Goal: Information Seeking & Learning: Learn about a topic

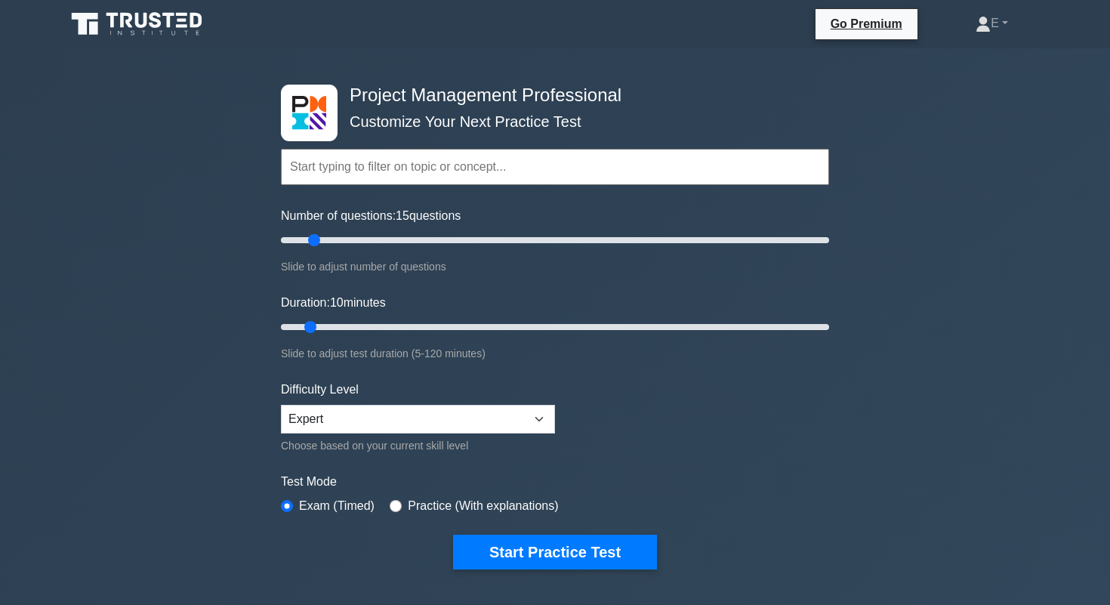
drag, startPoint x: 303, startPoint y: 244, endPoint x: 319, endPoint y: 215, distance: 32.8
type input "15"
click at [319, 231] on input "Number of questions: 15 questions" at bounding box center [555, 240] width 548 height 18
drag, startPoint x: 310, startPoint y: 331, endPoint x: 394, endPoint y: 319, distance: 84.5
type input "30"
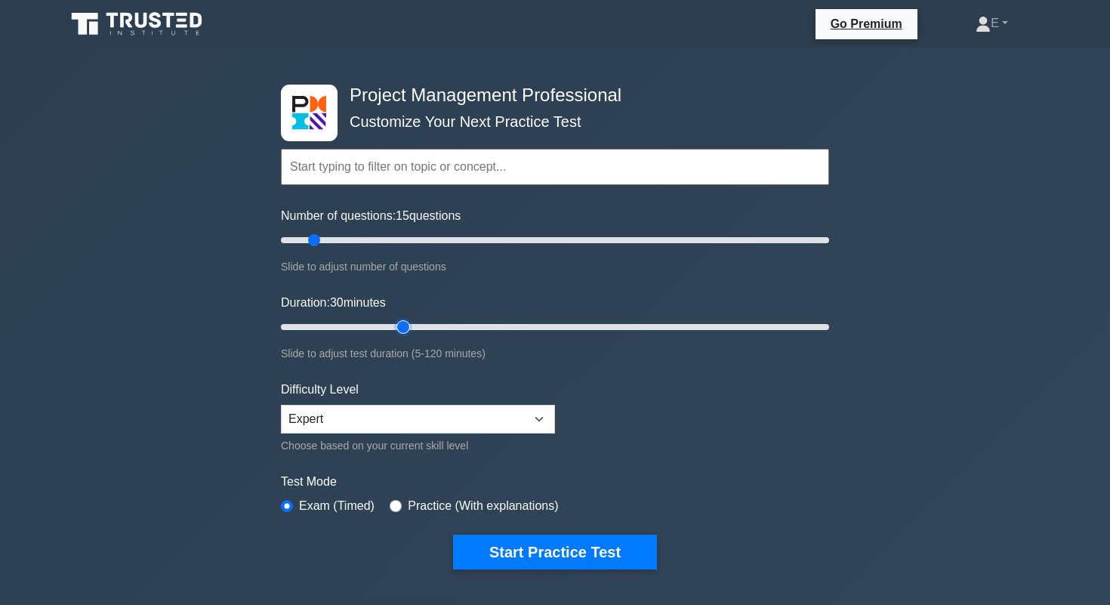
click at [394, 319] on input "Duration: 30 minutes" at bounding box center [555, 327] width 548 height 18
click at [396, 411] on select "Beginner Intermediate Expert" at bounding box center [418, 419] width 274 height 29
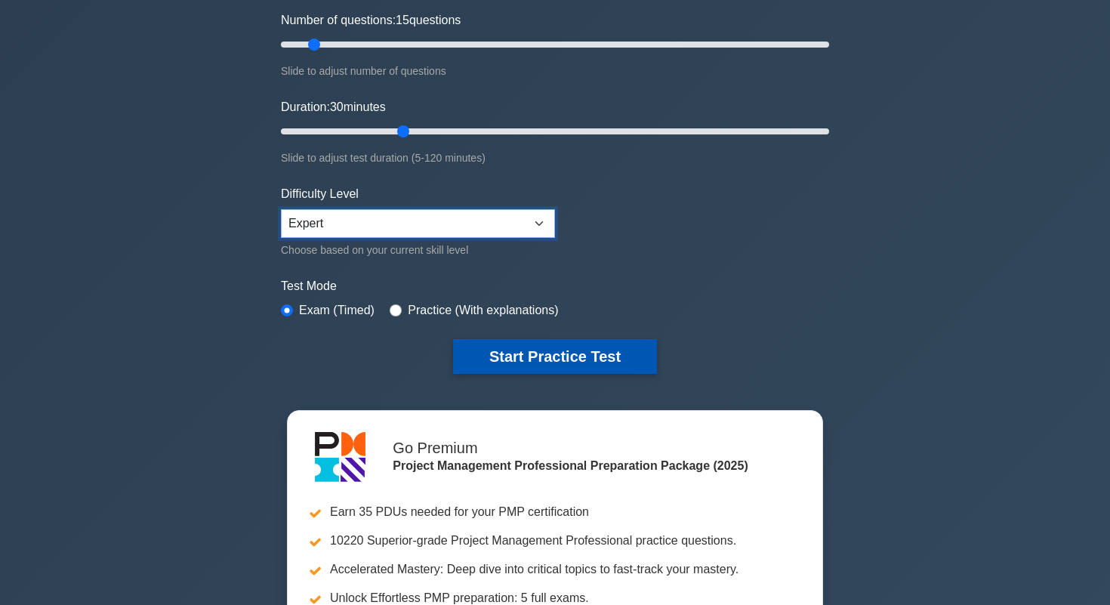
scroll to position [190, 0]
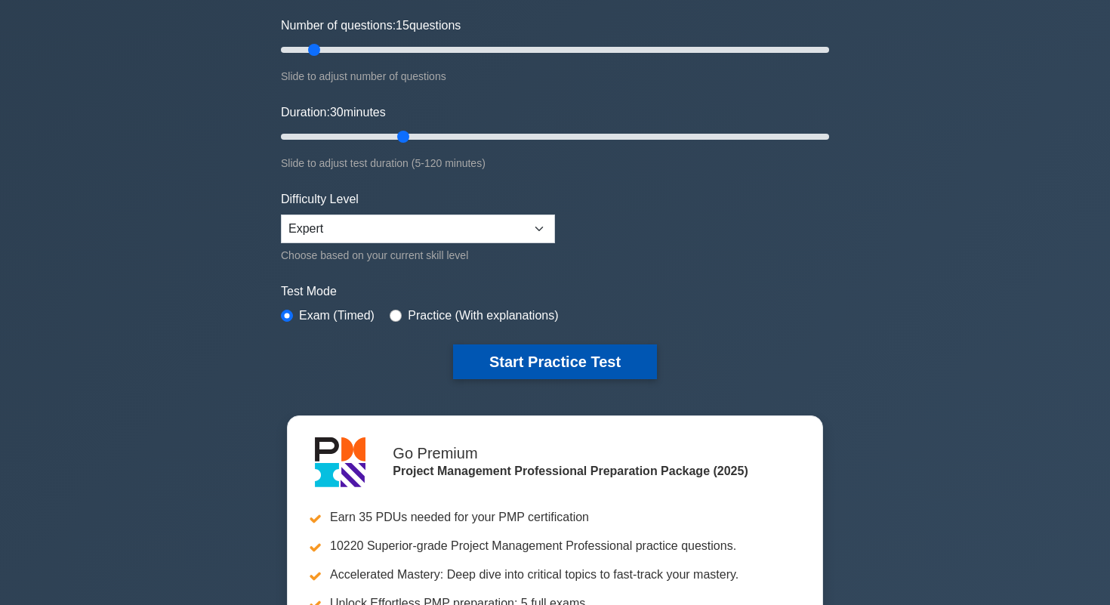
click at [535, 370] on button "Start Practice Test" at bounding box center [555, 361] width 204 height 35
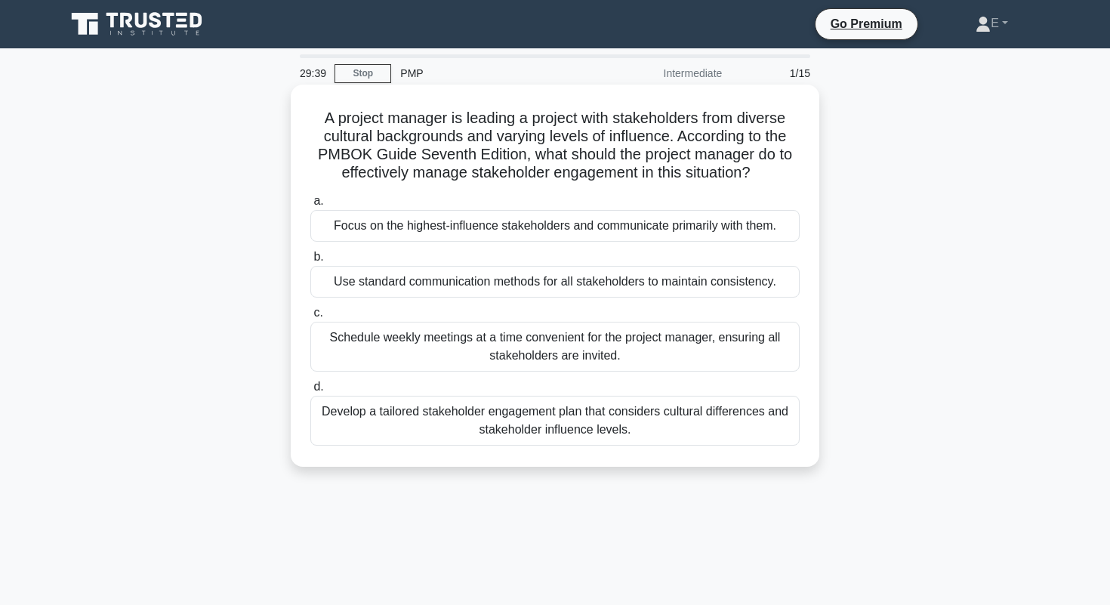
click at [514, 429] on div "Develop a tailored stakeholder engagement plan that considers cultural differen…" at bounding box center [554, 421] width 489 height 50
click at [310, 392] on input "d. Develop a tailored stakeholder engagement plan that considers cultural diffe…" at bounding box center [310, 387] width 0 height 10
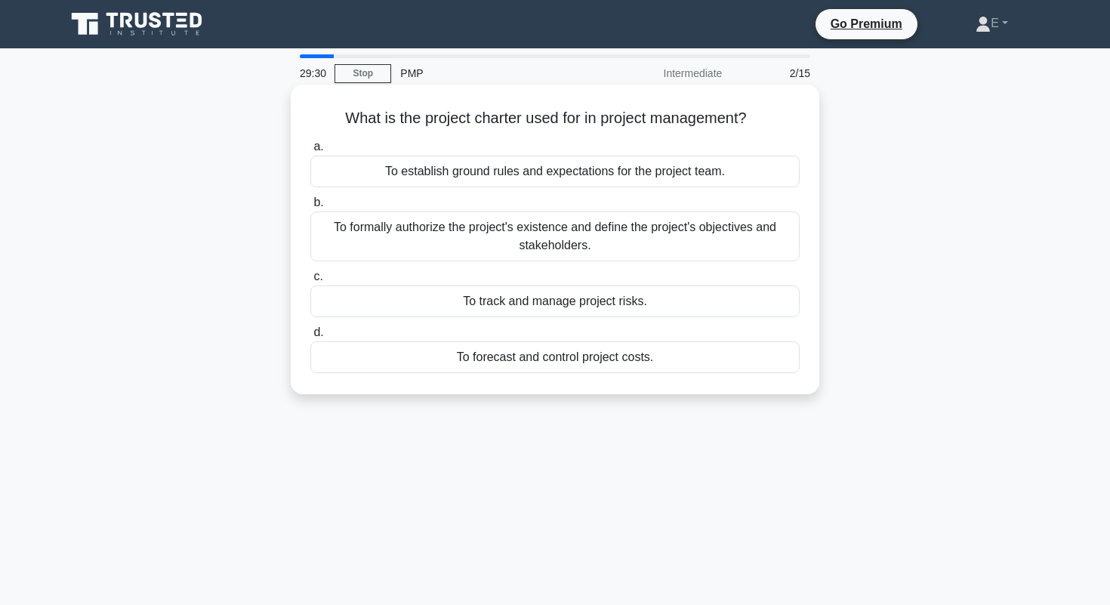
click at [559, 176] on div "To establish ground rules and expectations for the project team." at bounding box center [554, 171] width 489 height 32
click at [310, 152] on input "a. To establish ground rules and expectations for the project team." at bounding box center [310, 147] width 0 height 10
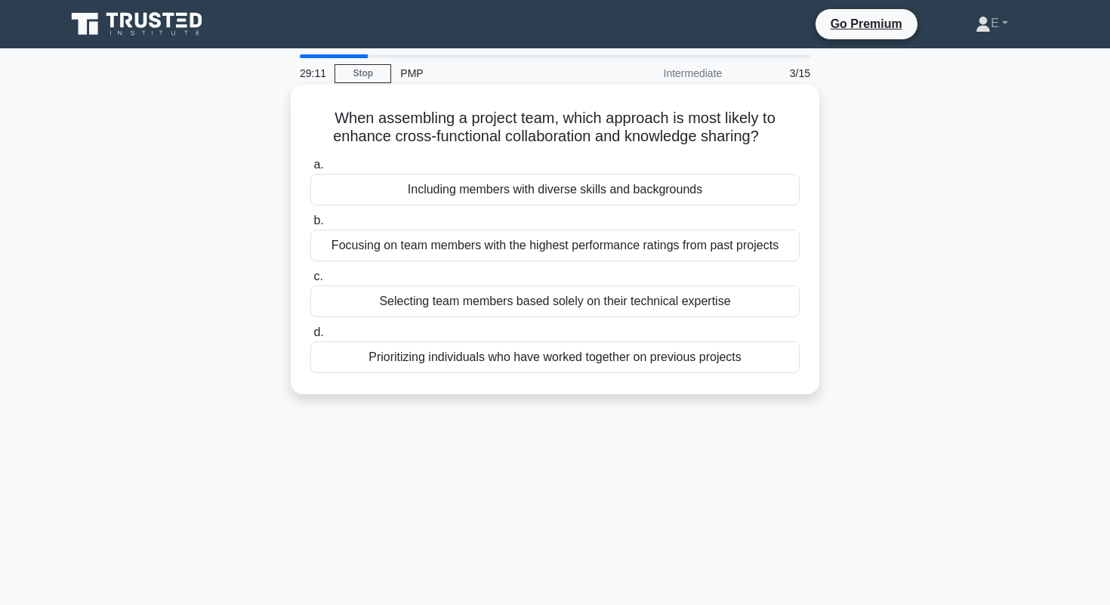
click at [509, 189] on div "Including members with diverse skills and backgrounds" at bounding box center [554, 190] width 489 height 32
click at [310, 170] on input "a. Including members with diverse skills and backgrounds" at bounding box center [310, 165] width 0 height 10
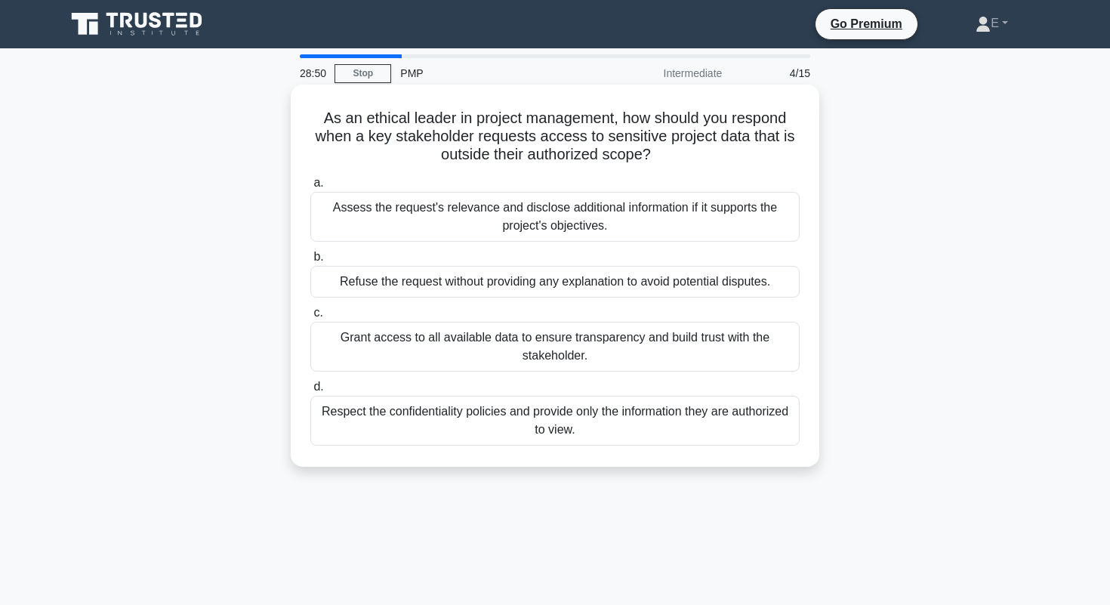
click at [617, 430] on div "Respect the confidentiality policies and provide only the information they are …" at bounding box center [554, 421] width 489 height 50
click at [310, 392] on input "d. Respect the confidentiality policies and provide only the information they a…" at bounding box center [310, 387] width 0 height 10
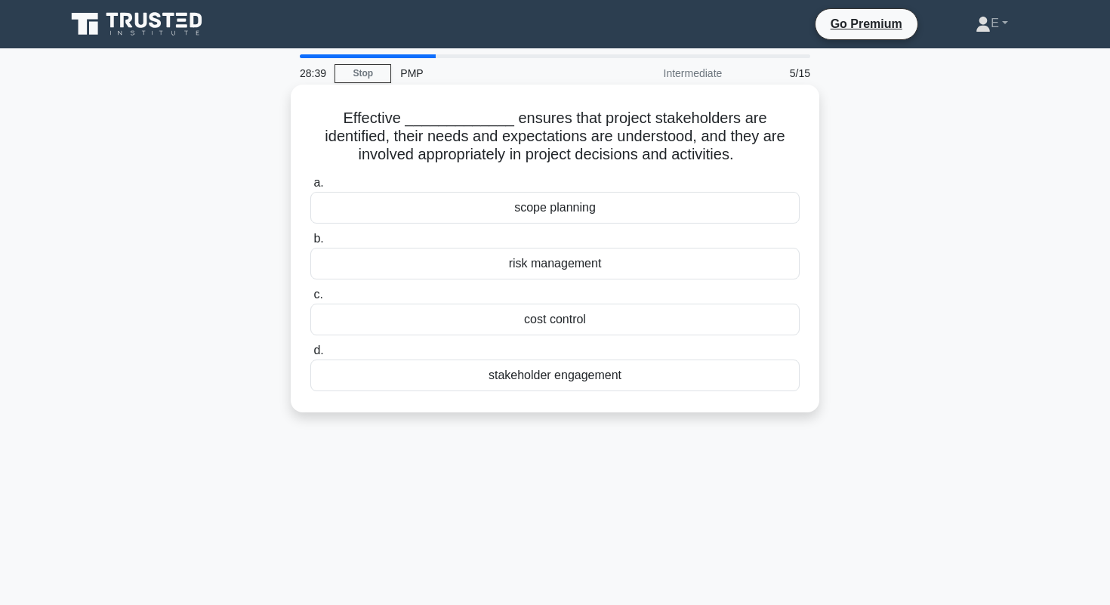
click at [523, 389] on div "stakeholder engagement" at bounding box center [554, 375] width 489 height 32
click at [310, 356] on input "d. stakeholder engagement" at bounding box center [310, 351] width 0 height 10
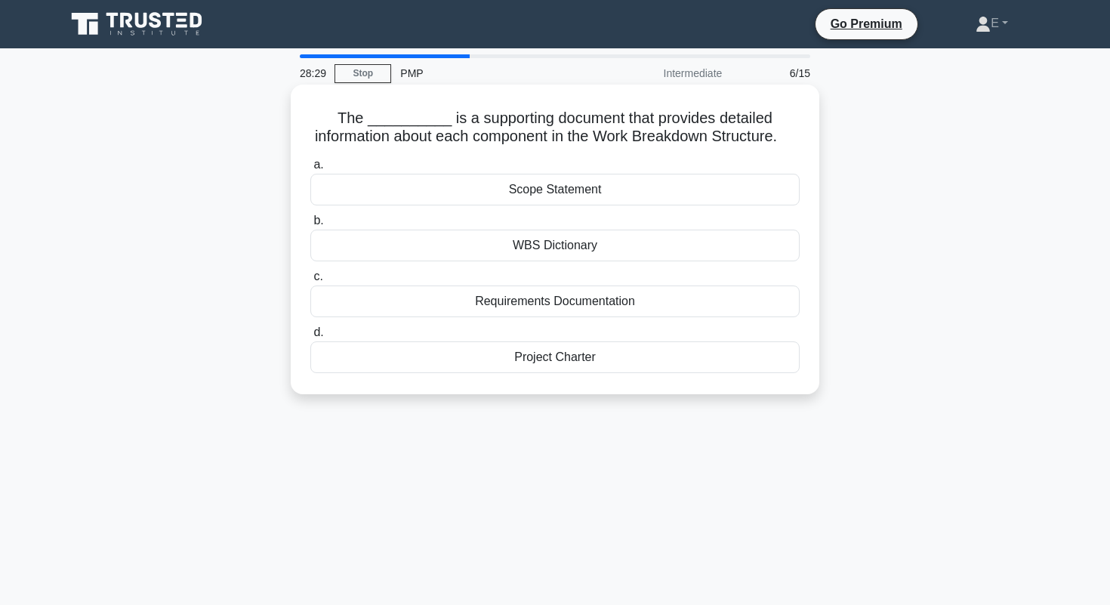
click at [574, 246] on div "WBS Dictionary" at bounding box center [554, 245] width 489 height 32
click at [310, 226] on input "b. WBS Dictionary" at bounding box center [310, 221] width 0 height 10
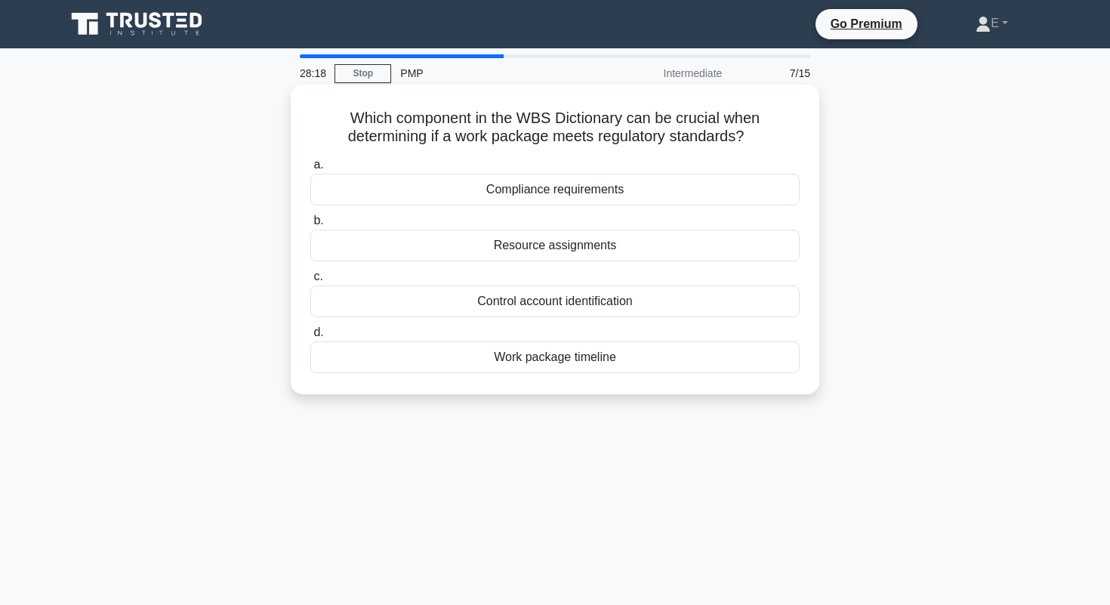
click at [566, 189] on div "Compliance requirements" at bounding box center [554, 190] width 489 height 32
click at [310, 170] on input "a. Compliance requirements" at bounding box center [310, 165] width 0 height 10
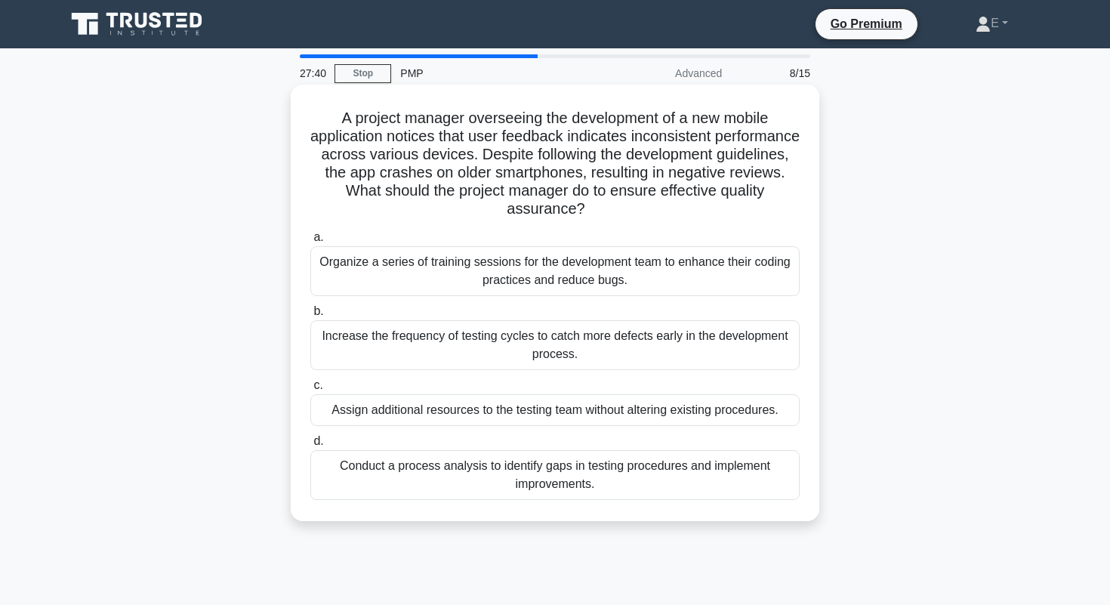
click at [636, 466] on div "Conduct a process analysis to identify gaps in testing procedures and implement…" at bounding box center [554, 475] width 489 height 50
click at [310, 446] on input "d. Conduct a process analysis to identify gaps in testing procedures and implem…" at bounding box center [310, 441] width 0 height 10
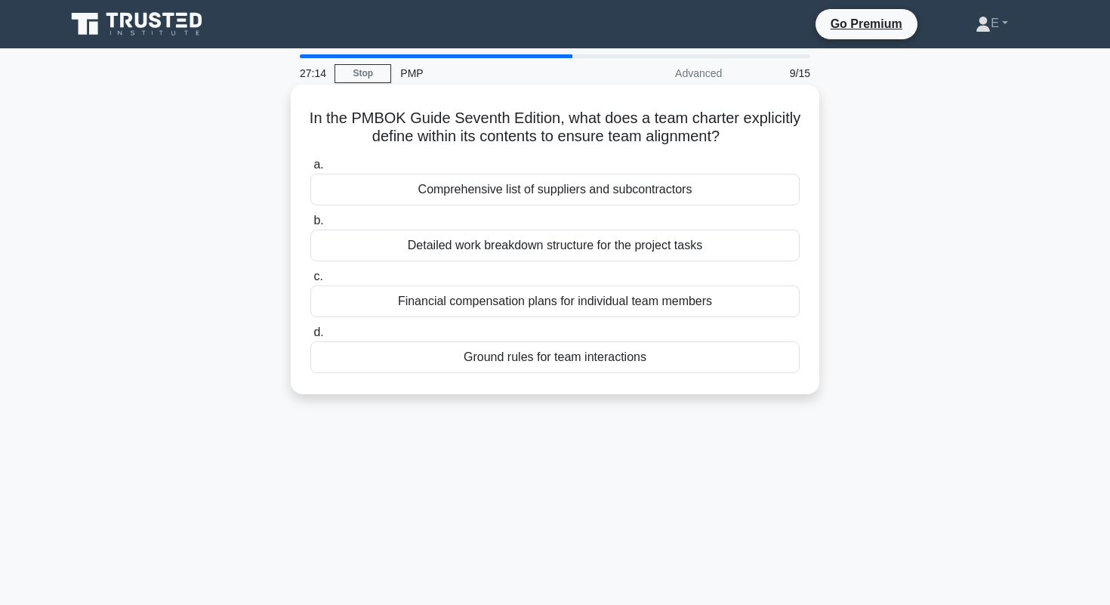
click at [549, 374] on div "a. Comprehensive list of suppliers and subcontractors b. Detailed work breakdow…" at bounding box center [554, 263] width 507 height 223
click at [561, 371] on div "Ground rules for team interactions" at bounding box center [554, 357] width 489 height 32
click at [310, 337] on input "d. Ground rules for team interactions" at bounding box center [310, 333] width 0 height 10
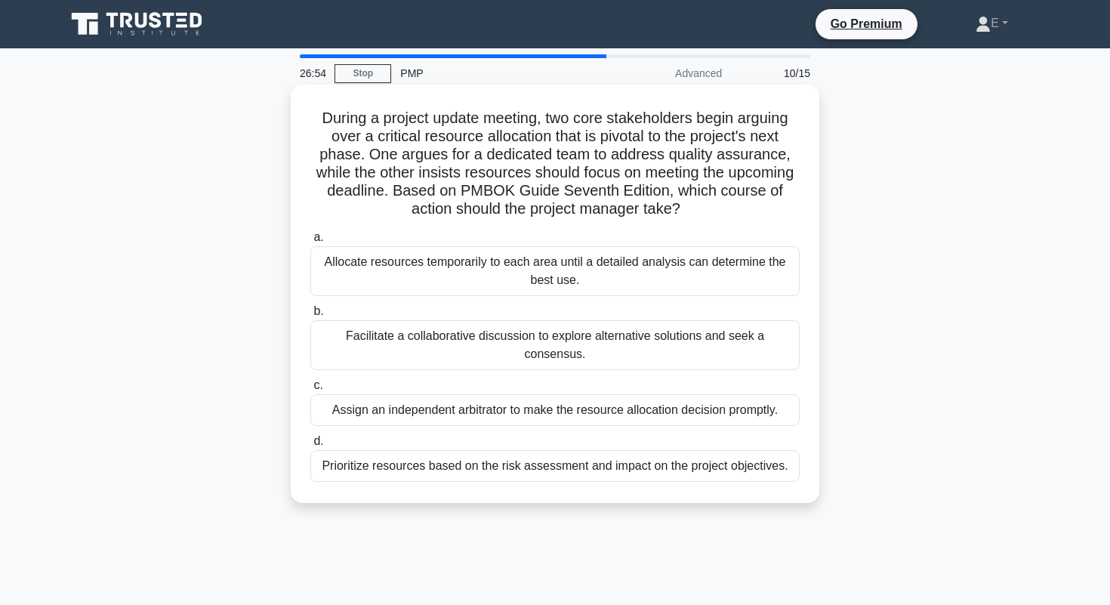
click at [476, 346] on div "Facilitate a collaborative discussion to explore alternative solutions and seek…" at bounding box center [554, 345] width 489 height 50
click at [310, 316] on input "b. Facilitate a collaborative discussion to explore alternative solutions and s…" at bounding box center [310, 311] width 0 height 10
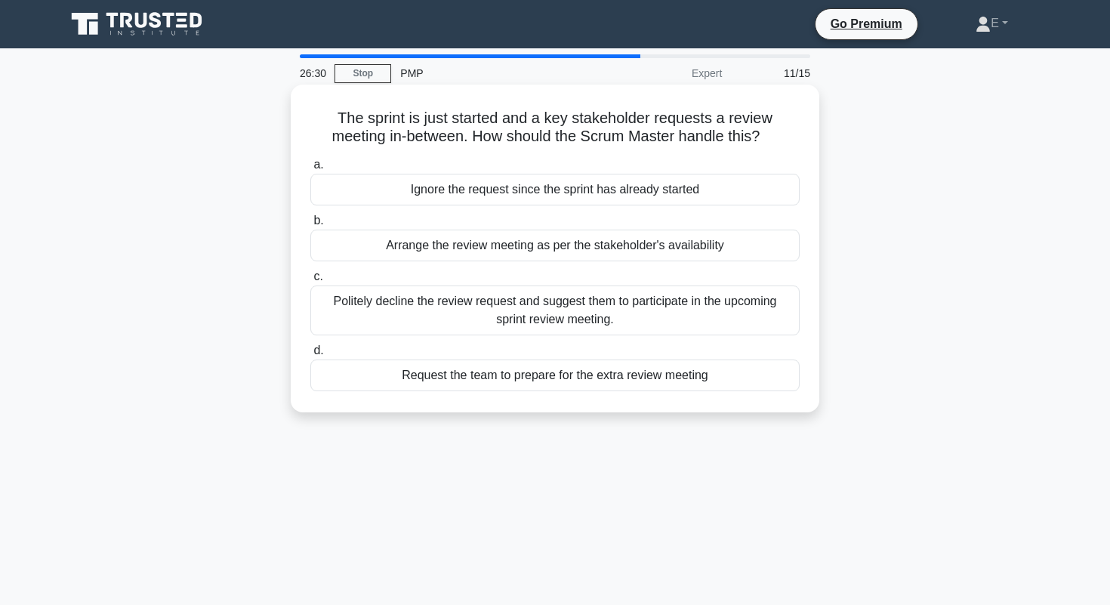
click at [502, 319] on div "Politely decline the review request and suggest them to participate in the upco…" at bounding box center [554, 310] width 489 height 50
click at [310, 282] on input "c. Politely decline the review request and suggest them to participate in the u…" at bounding box center [310, 277] width 0 height 10
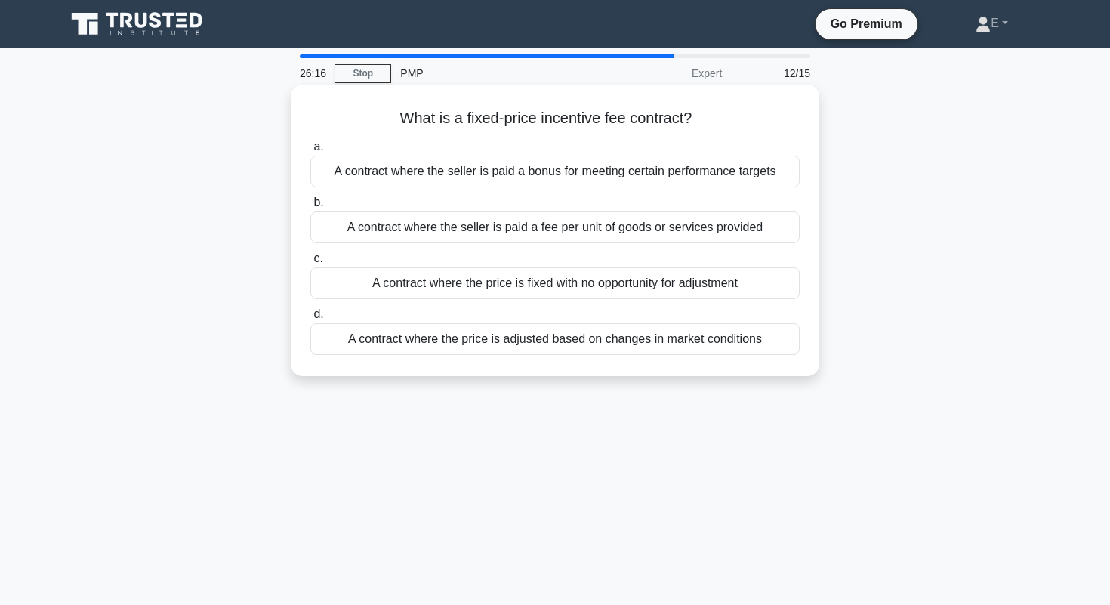
click at [601, 288] on div "A contract where the price is fixed with no opportunity for adjustment" at bounding box center [554, 283] width 489 height 32
click at [310, 263] on input "c. A contract where the price is fixed with no opportunity for adjustment" at bounding box center [310, 259] width 0 height 10
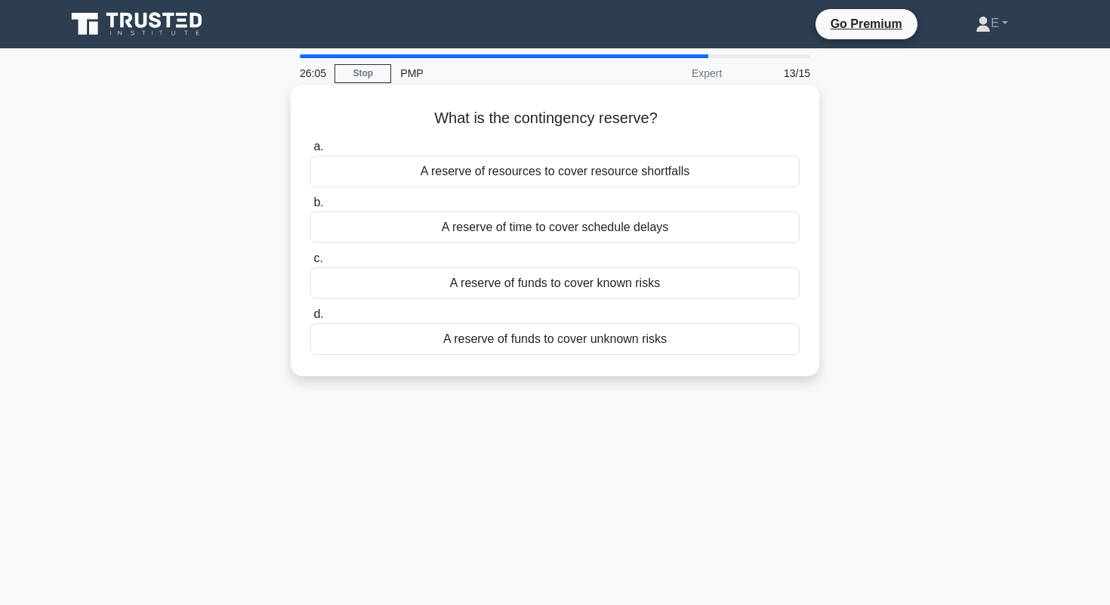
click at [591, 346] on div "A reserve of funds to cover unknown risks" at bounding box center [554, 339] width 489 height 32
click at [310, 319] on input "d. A reserve of funds to cover unknown risks" at bounding box center [310, 314] width 0 height 10
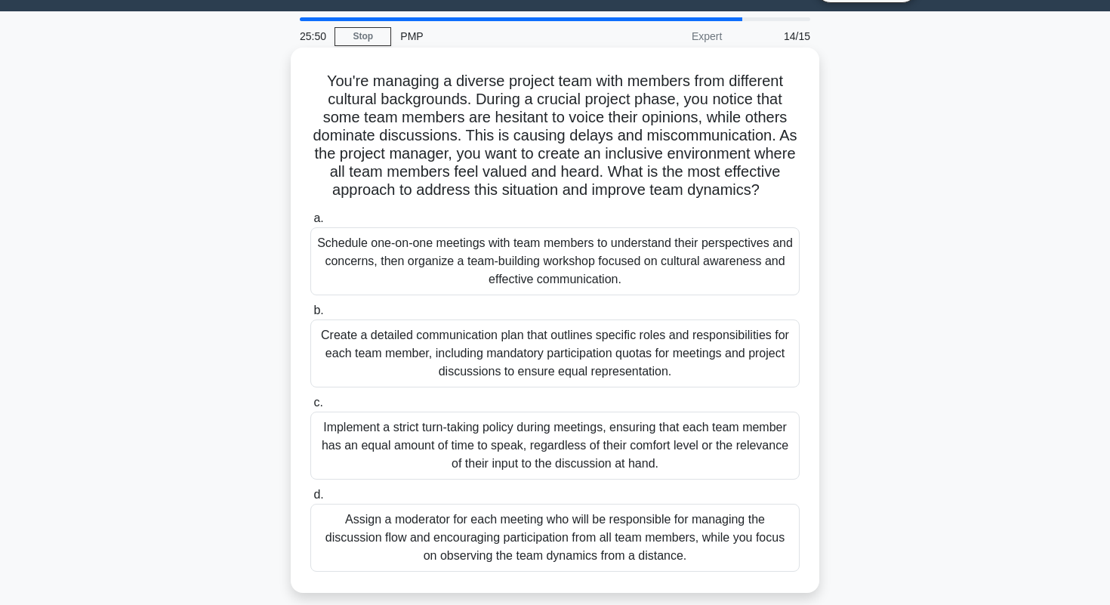
scroll to position [49, 0]
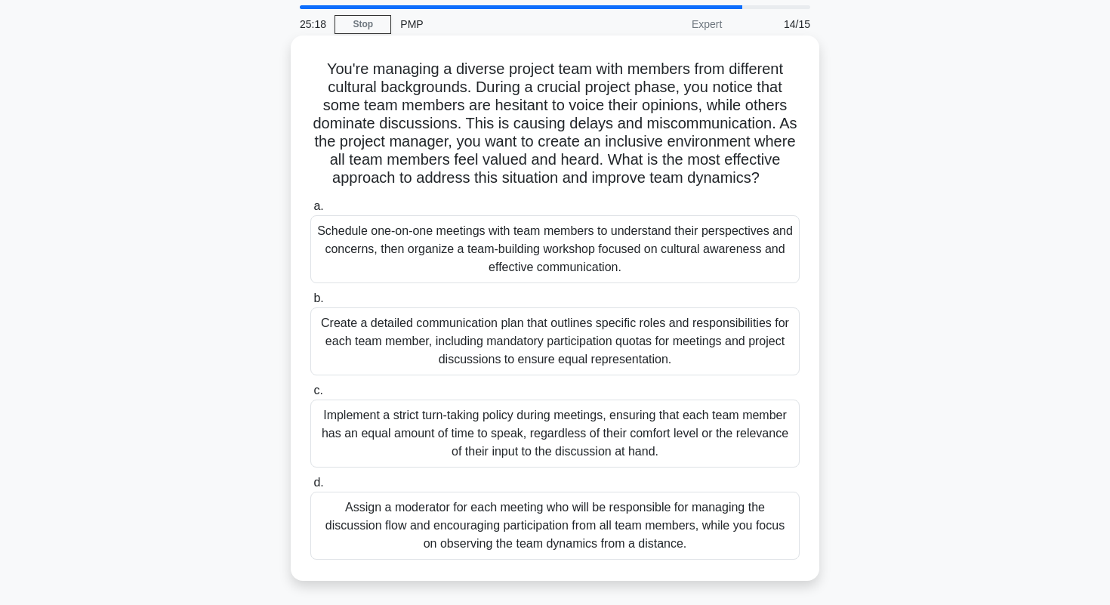
click at [700, 337] on div "Create a detailed communication plan that outlines specific roles and responsib…" at bounding box center [554, 341] width 489 height 68
click at [310, 303] on input "b. Create a detailed communication plan that outlines specific roles and respon…" at bounding box center [310, 299] width 0 height 10
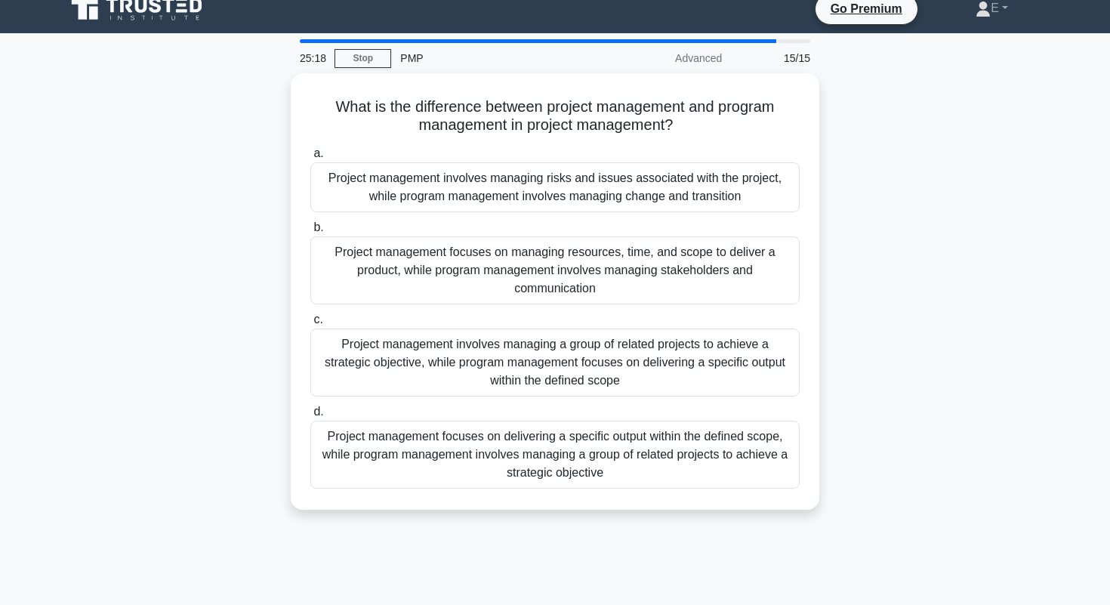
scroll to position [0, 0]
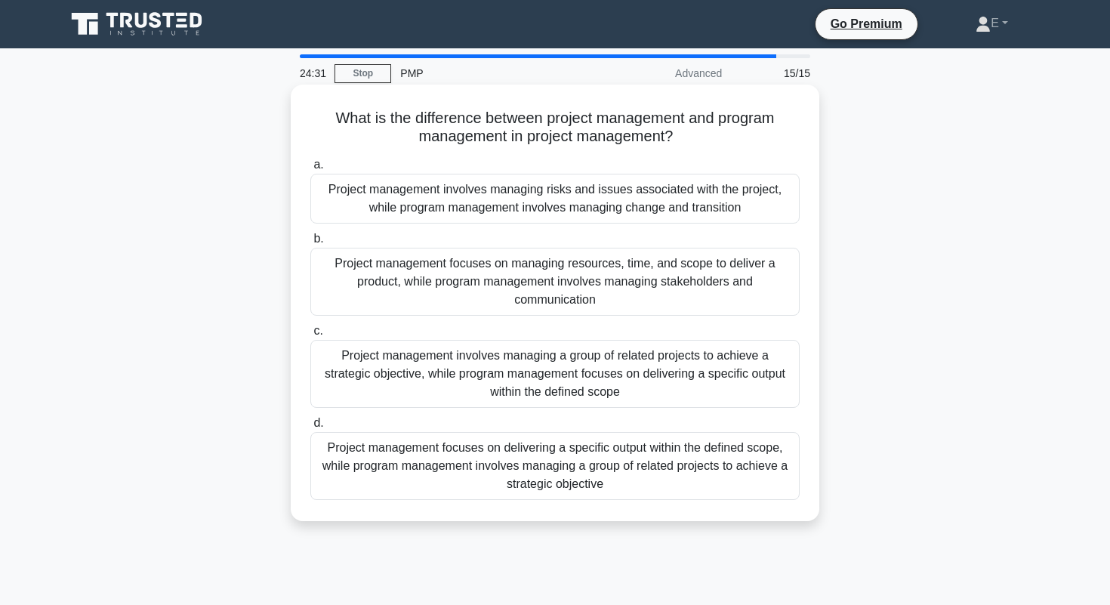
click at [688, 466] on div "Project management focuses on delivering a specific output within the defined s…" at bounding box center [554, 466] width 489 height 68
click at [310, 428] on input "d. Project management focuses on delivering a specific output within the define…" at bounding box center [310, 423] width 0 height 10
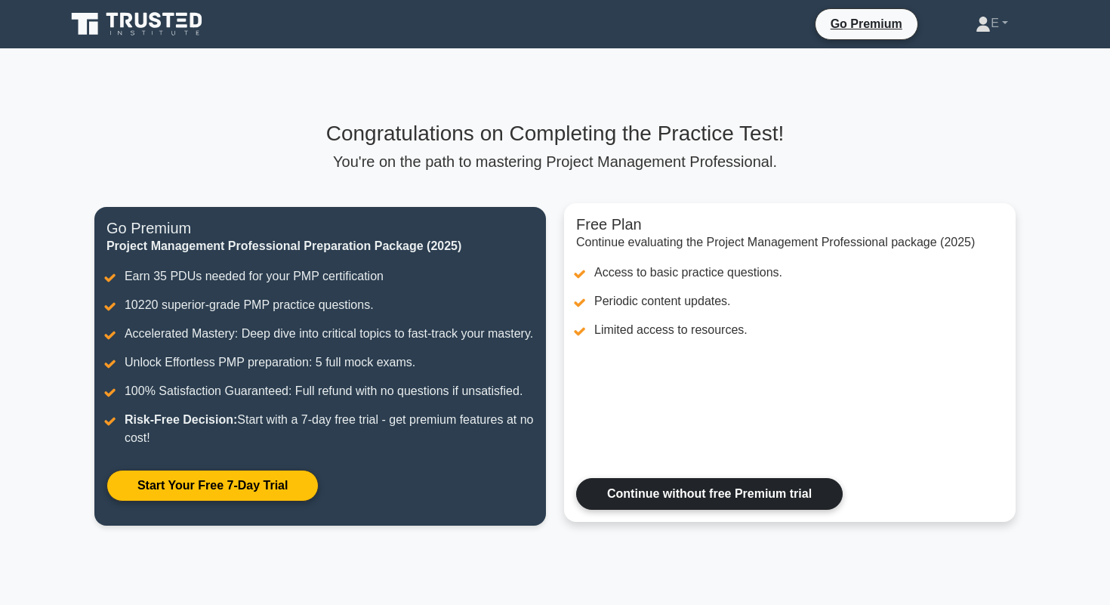
click at [719, 503] on link "Continue without free Premium trial" at bounding box center [709, 494] width 266 height 32
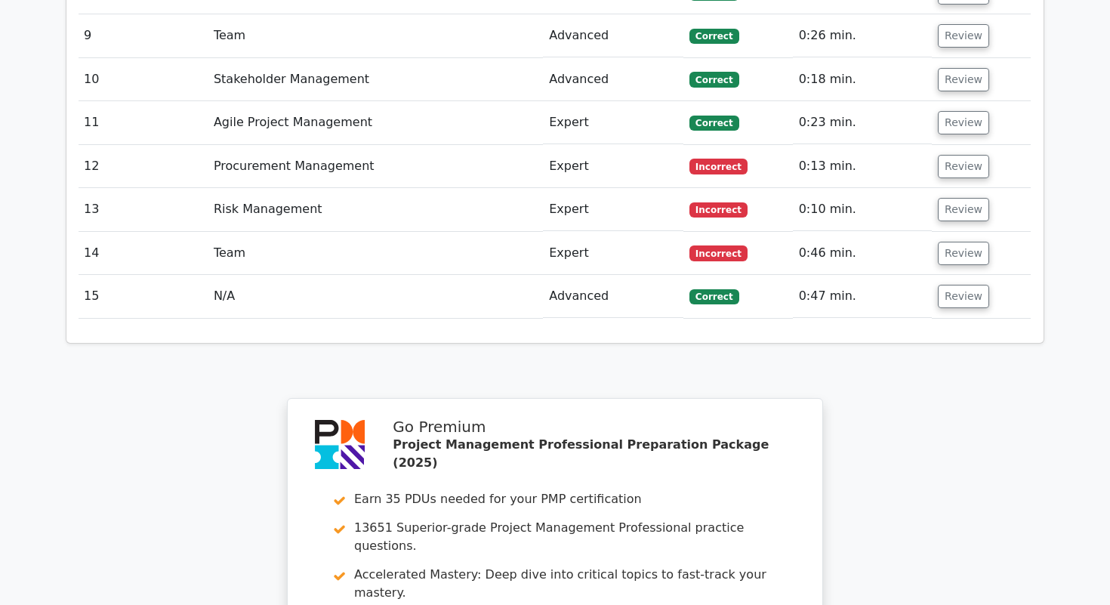
scroll to position [2530, 0]
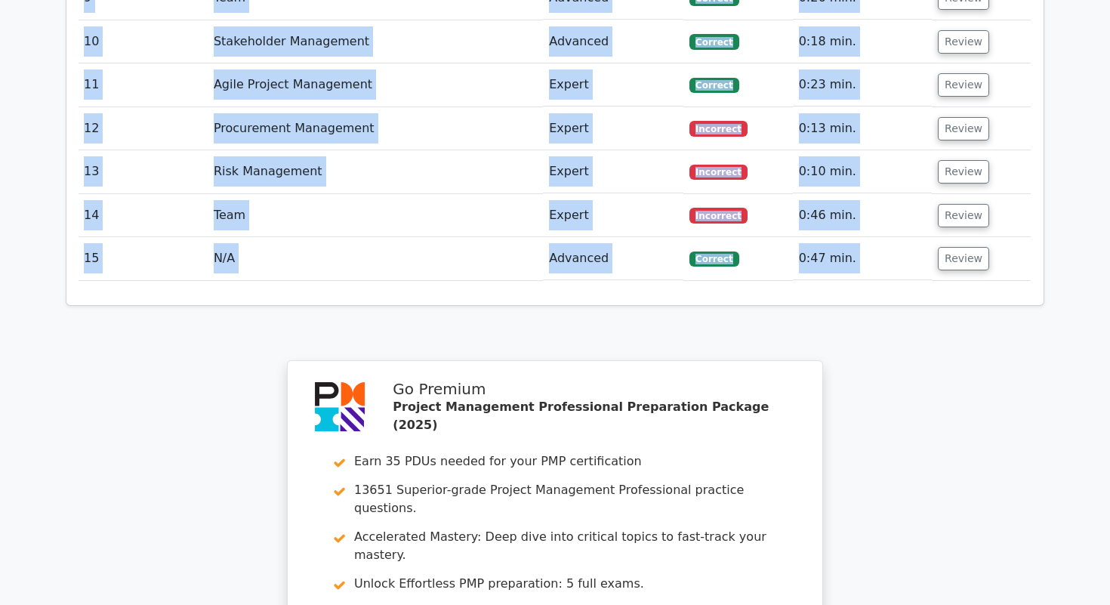
drag, startPoint x: 381, startPoint y: 128, endPoint x: 1005, endPoint y: 257, distance: 637.6
copy div "Your Test Results Project Management Professional 73% Your Score Keep practicin…"
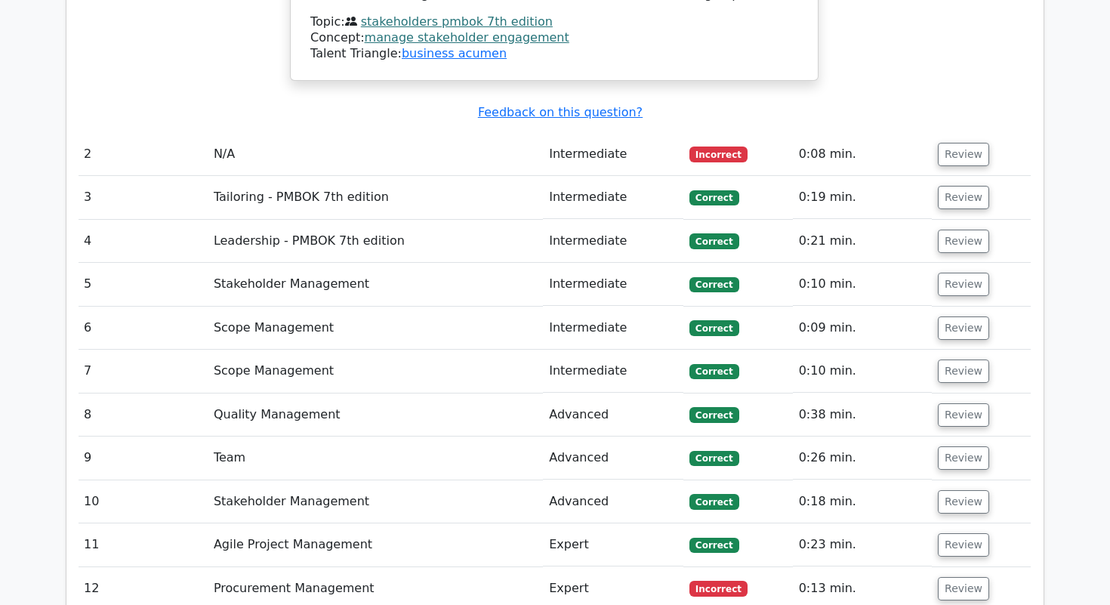
scroll to position [2061, 0]
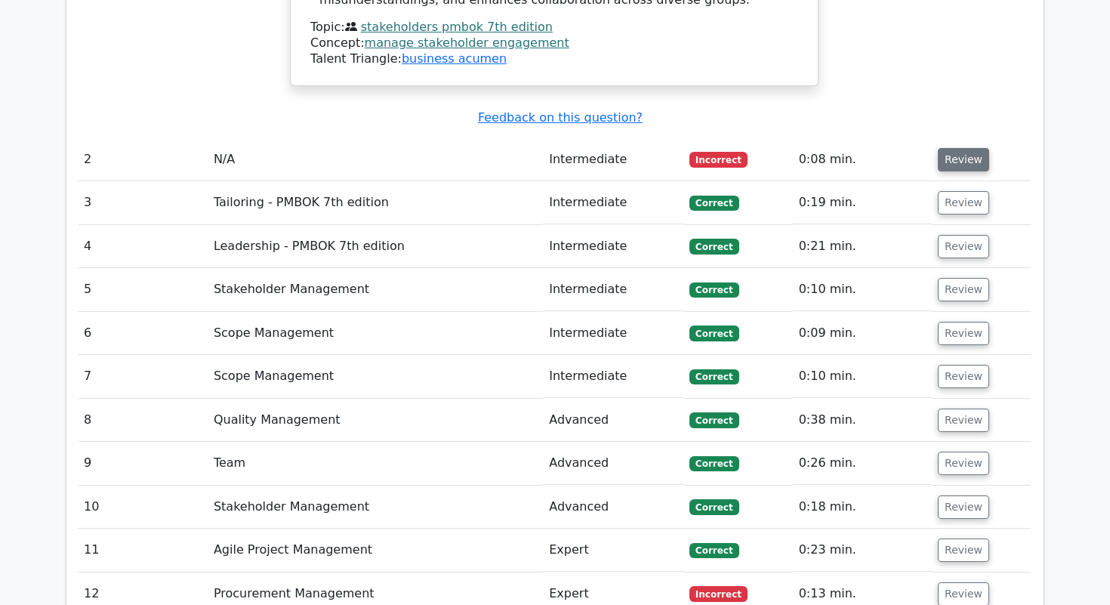
click at [965, 148] on button "Review" at bounding box center [962, 159] width 51 height 23
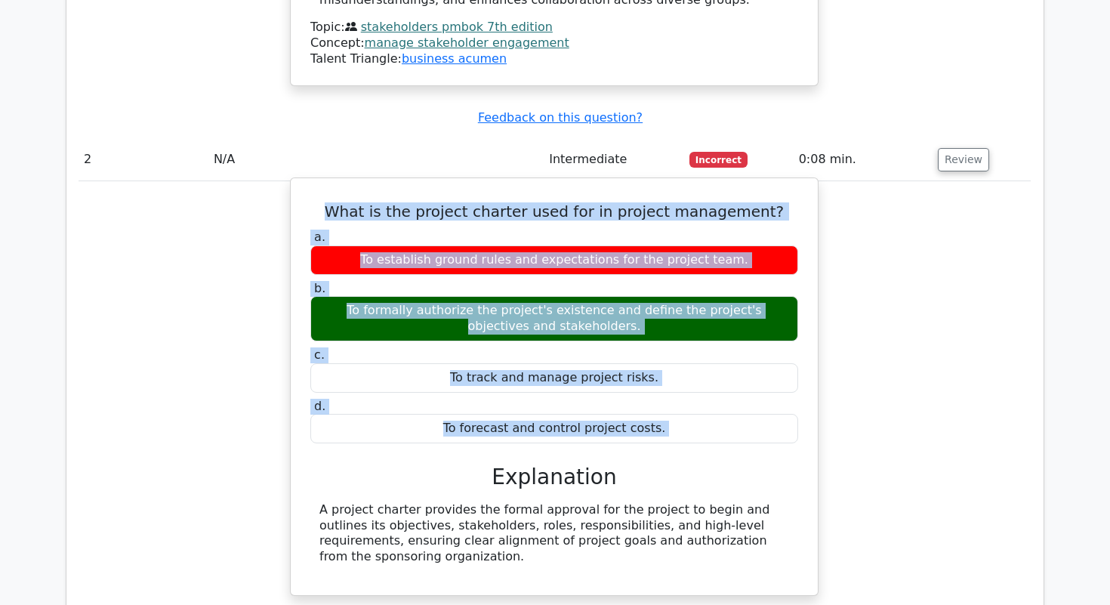
drag, startPoint x: 353, startPoint y: 103, endPoint x: 759, endPoint y: 352, distance: 475.7
click at [759, 352] on div "What is the project charter used for in project management? a. To establish gro…" at bounding box center [554, 386] width 515 height 405
copy div "What is the project charter used for in project management? a. To establish gro…"
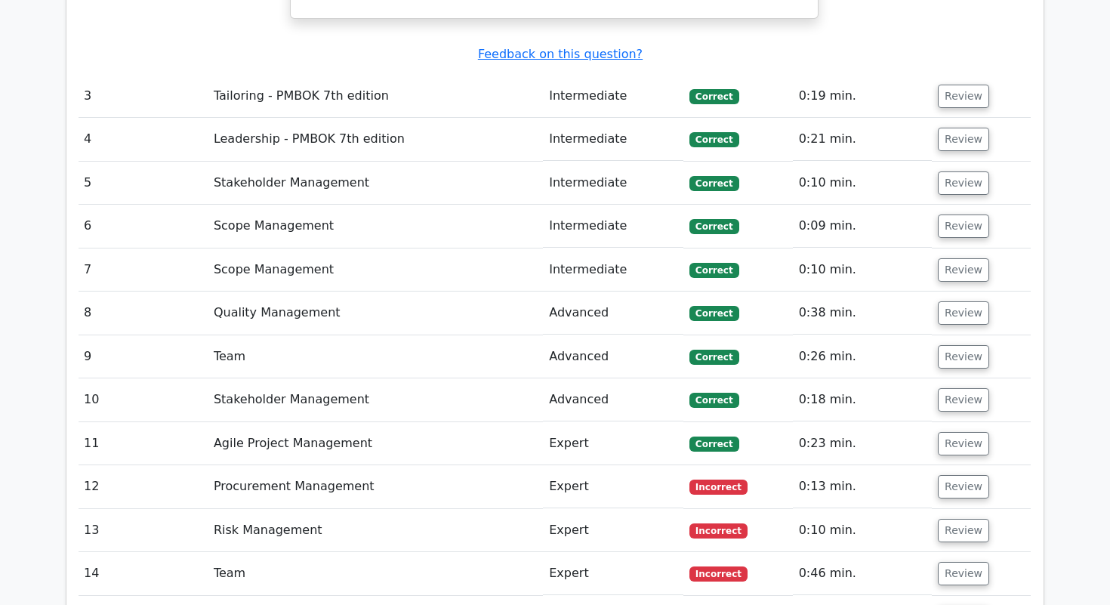
scroll to position [2637, 0]
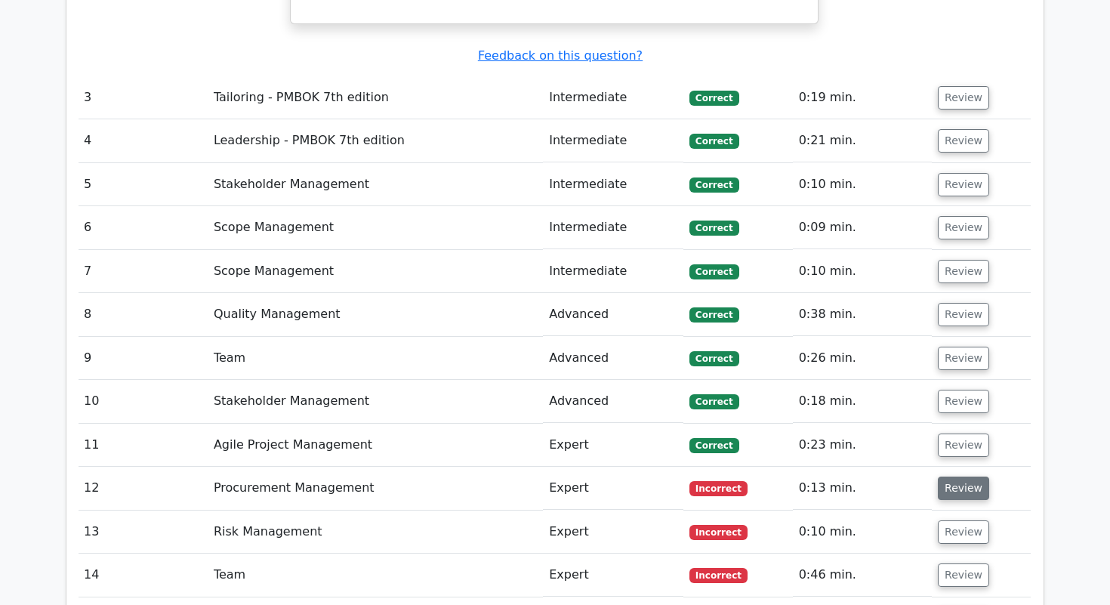
click at [965, 476] on button "Review" at bounding box center [962, 487] width 51 height 23
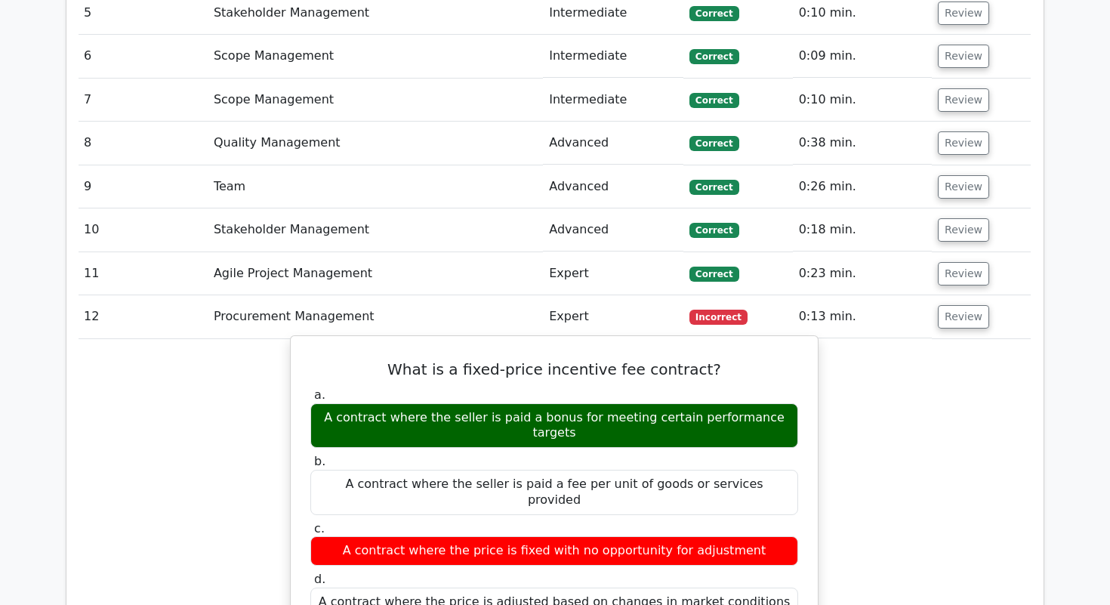
scroll to position [2809, 0]
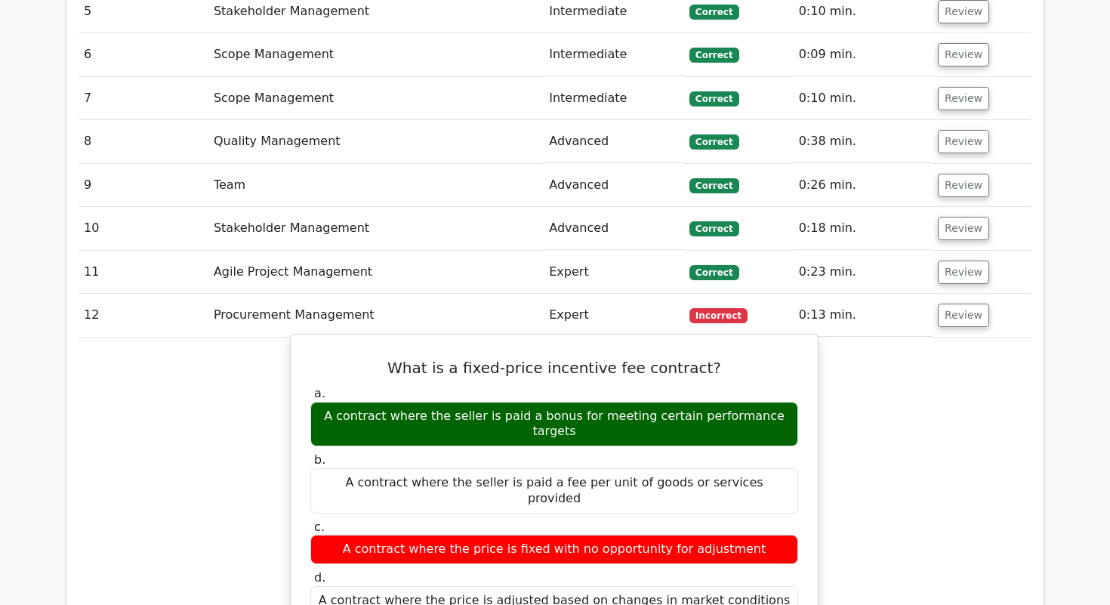
drag, startPoint x: 390, startPoint y: 237, endPoint x: 760, endPoint y: 463, distance: 433.3
copy div "What is a fixed-price incentive fee contract? a. A contract where the seller is…"
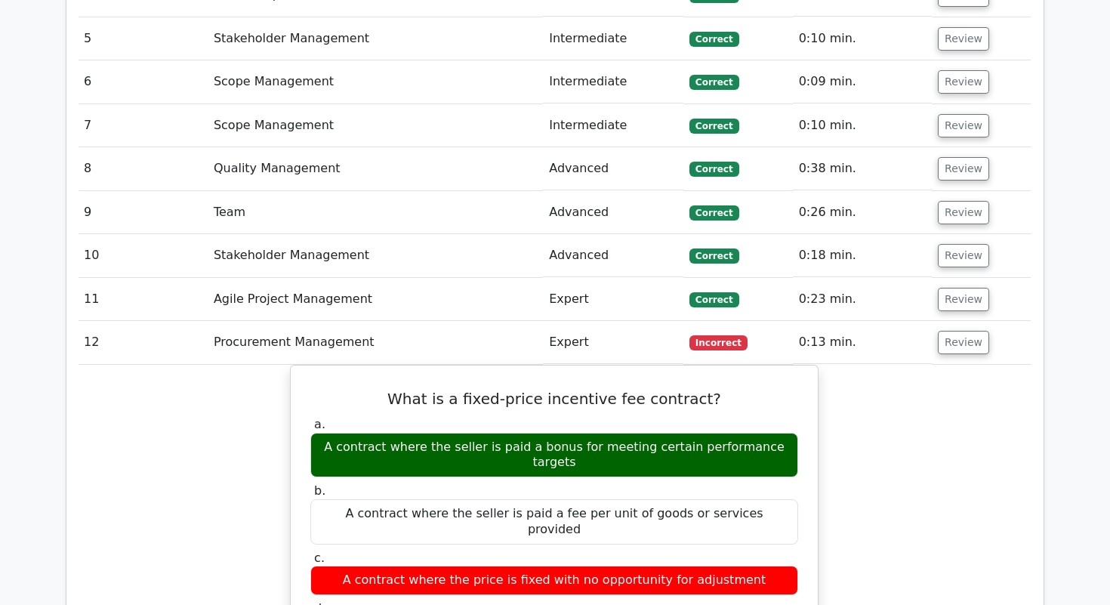
scroll to position [2789, 0]
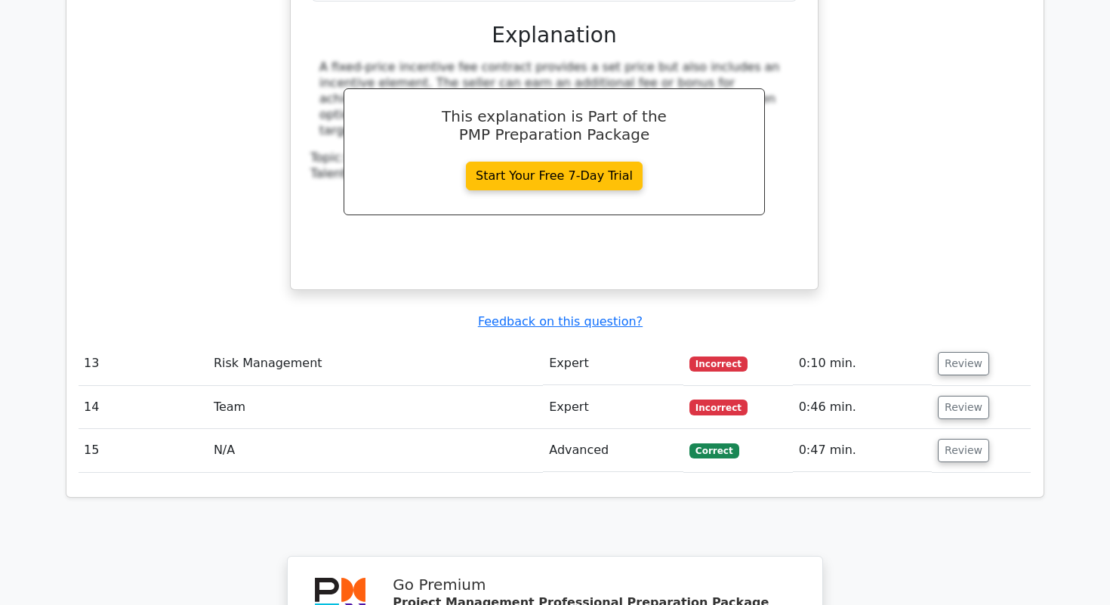
scroll to position [3463, 0]
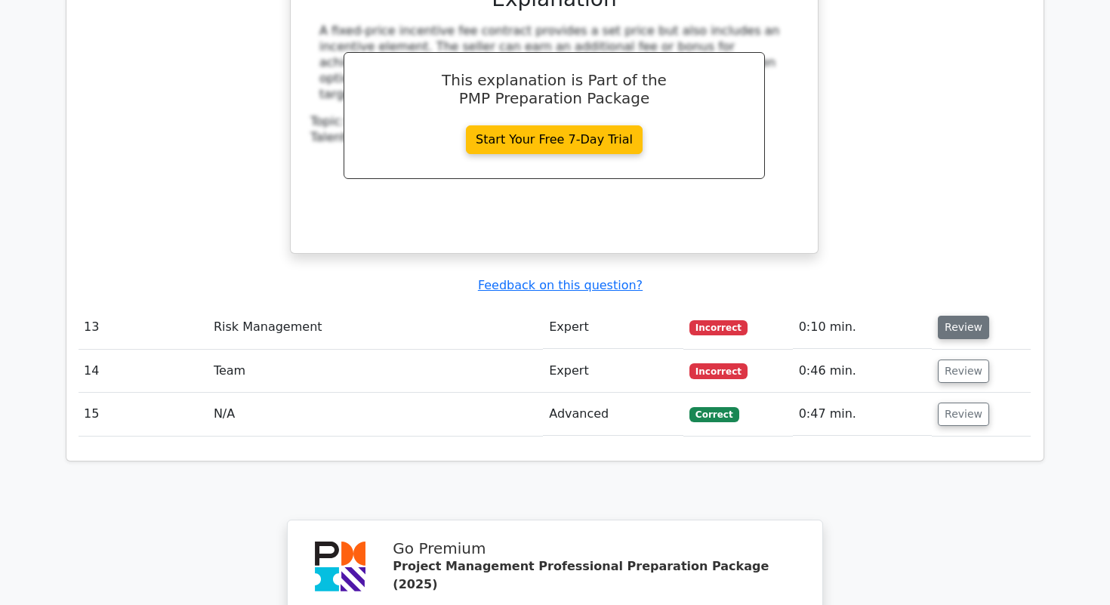
click at [955, 316] on button "Review" at bounding box center [962, 327] width 51 height 23
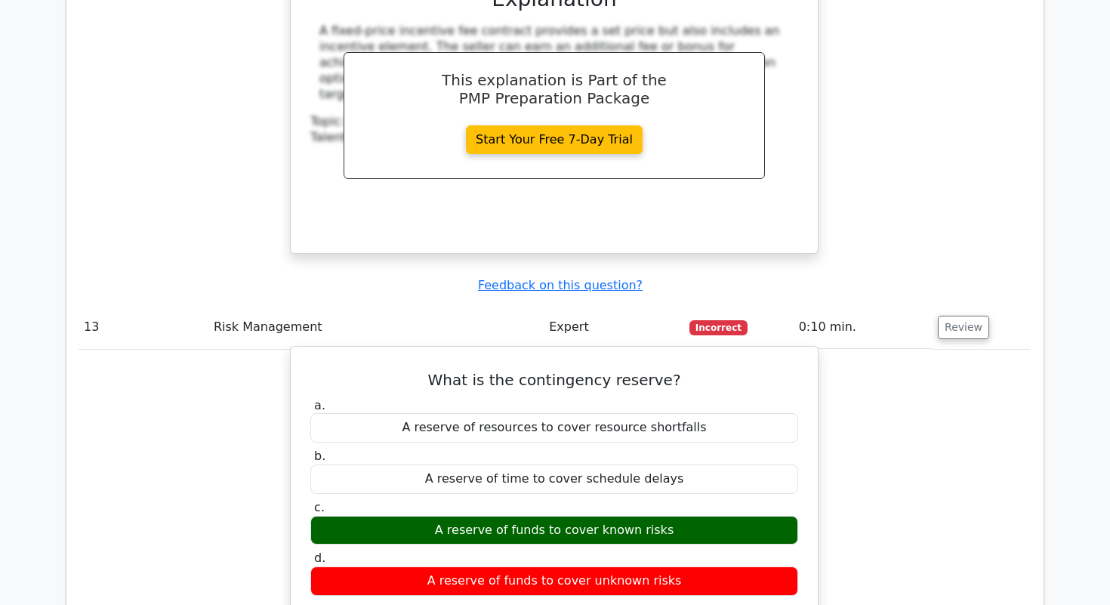
drag, startPoint x: 405, startPoint y: 223, endPoint x: 708, endPoint y: 442, distance: 374.1
click at [708, 442] on div "What is the contingency reserve? a. A reserve of resources to cover resource sh…" at bounding box center [554, 614] width 515 height 525
copy div "What is the contingency reserve? a. A reserve of resources to cover resource sh…"
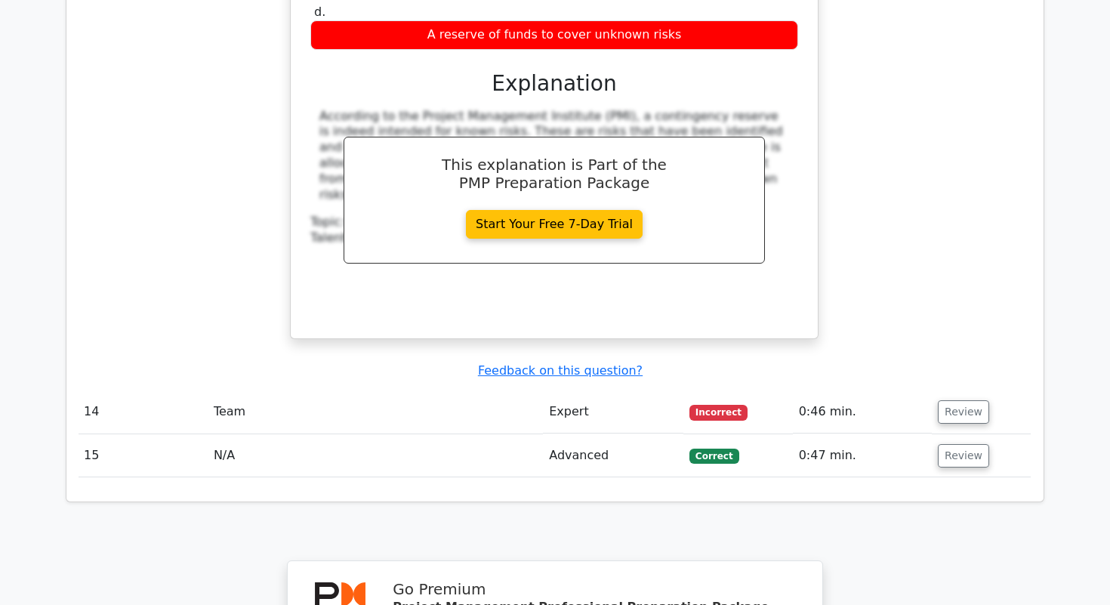
scroll to position [4047, 0]
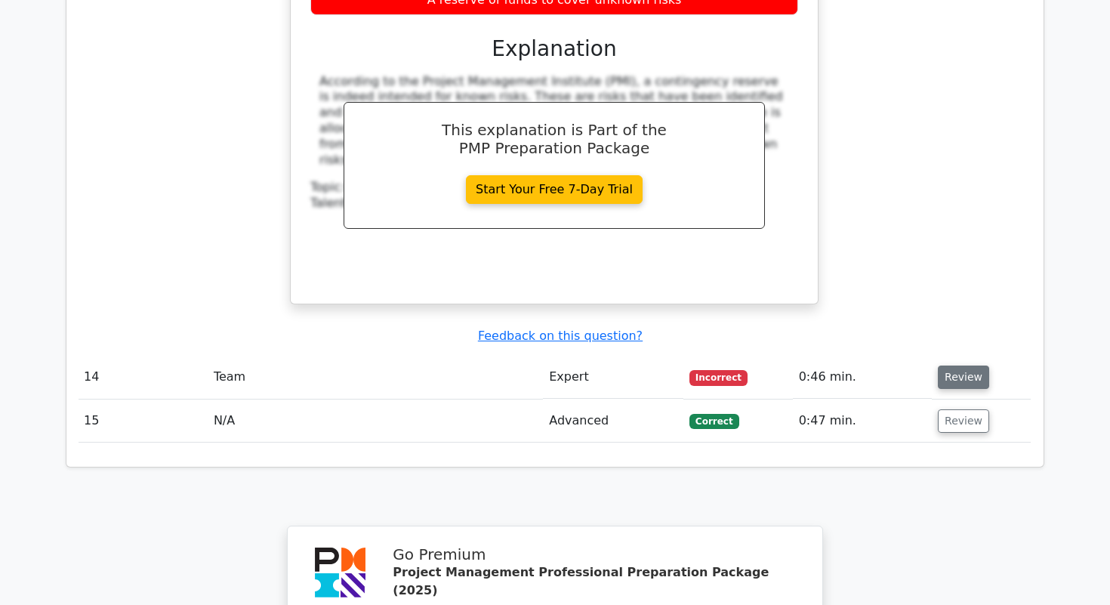
click at [964, 365] on button "Review" at bounding box center [962, 376] width 51 height 23
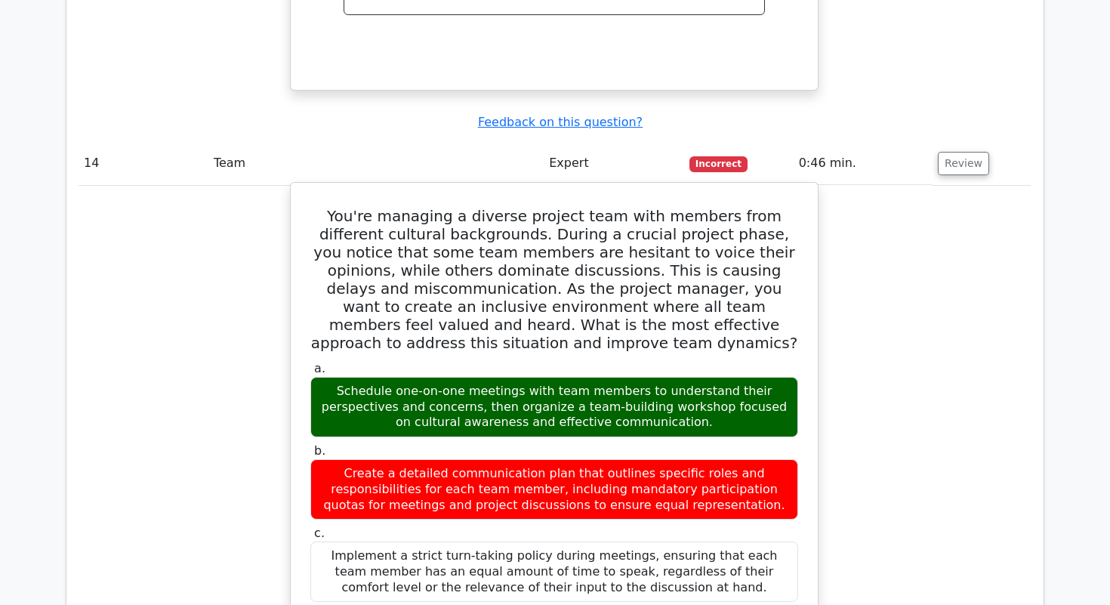
scroll to position [4264, 0]
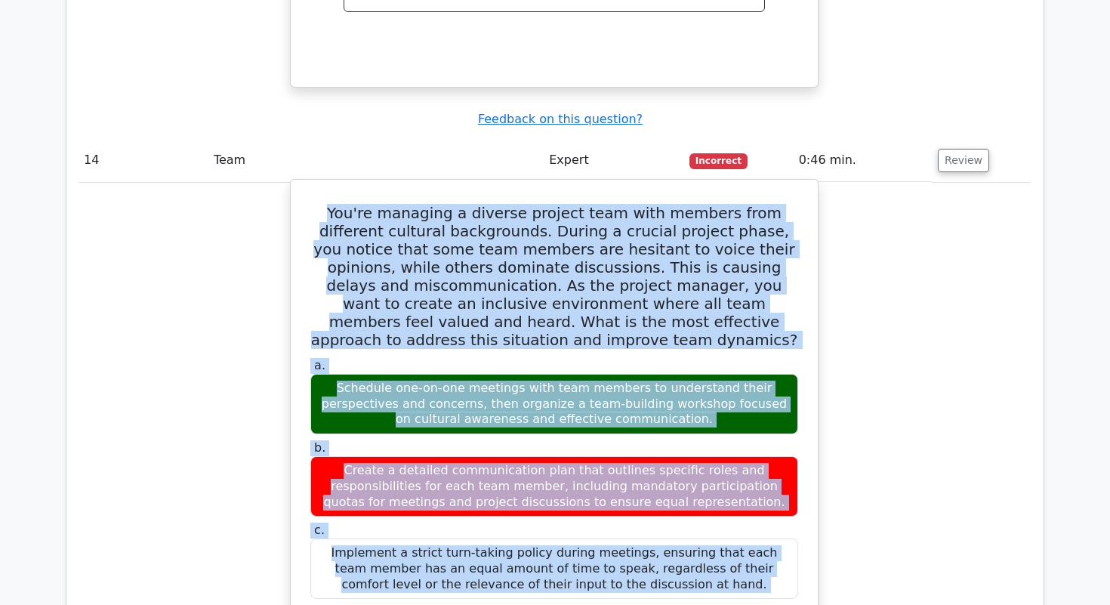
drag, startPoint x: 318, startPoint y: 66, endPoint x: 767, endPoint y: 526, distance: 642.7
copy div "You're managing a diverse project team with members from different cultural bac…"
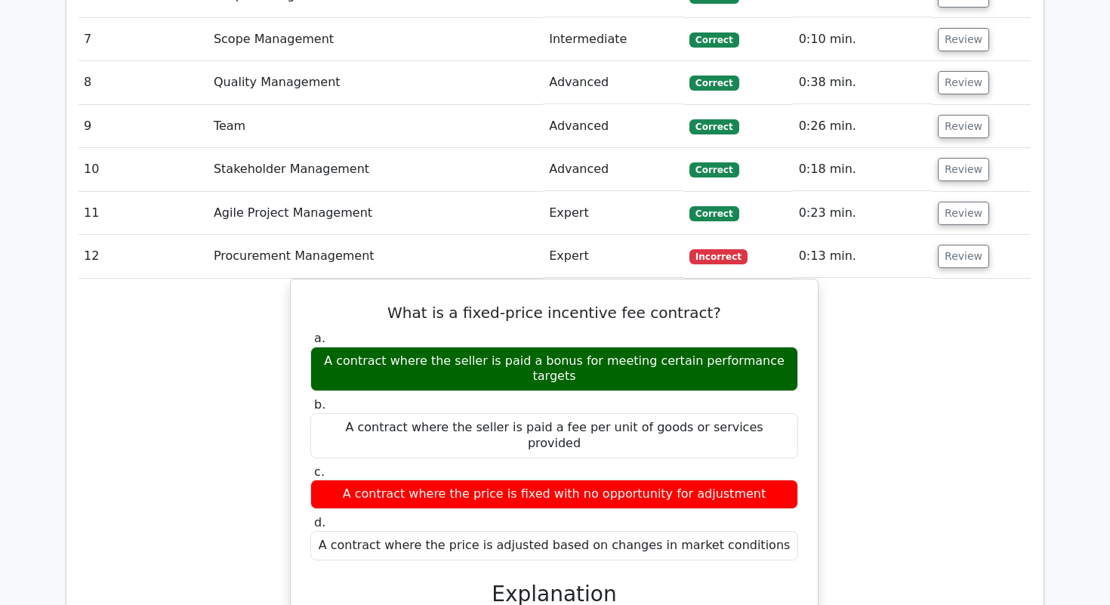
scroll to position [2334, 0]
